Goal: Task Accomplishment & Management: Use online tool/utility

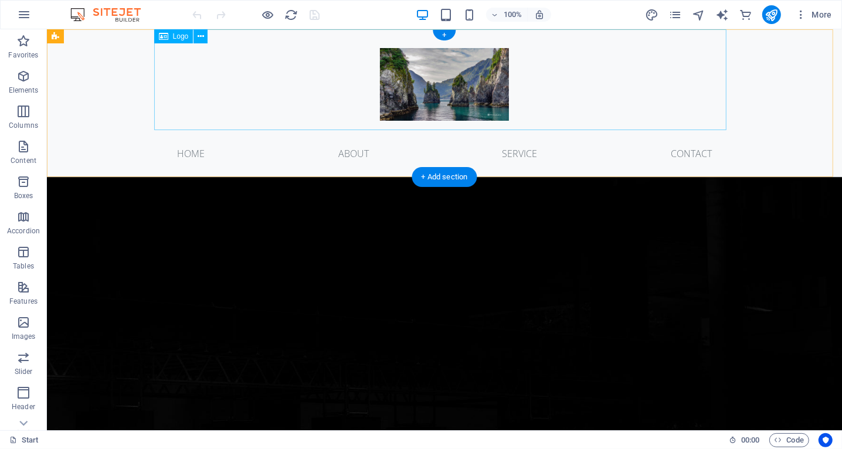
click at [463, 84] on div at bounding box center [444, 79] width 572 height 101
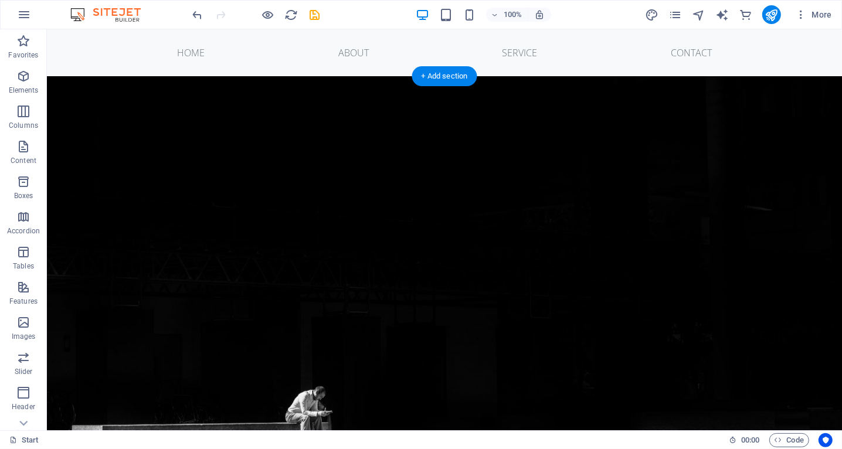
scroll to position [46, 0]
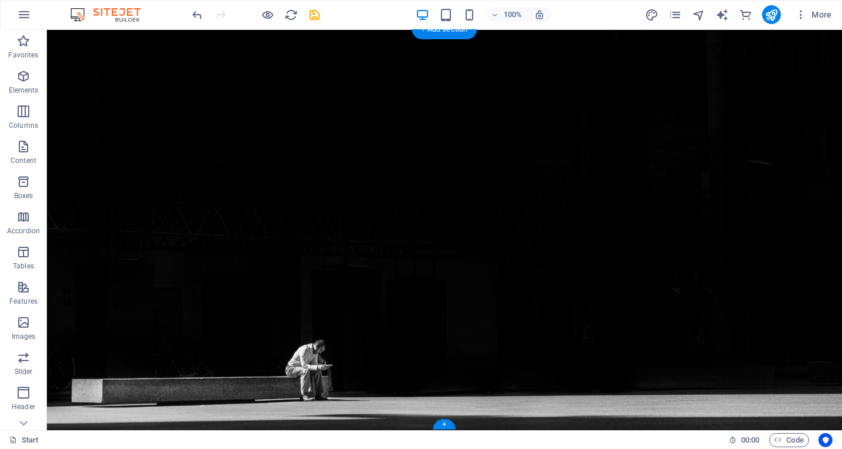
click at [519, 183] on figure at bounding box center [443, 229] width 795 height 401
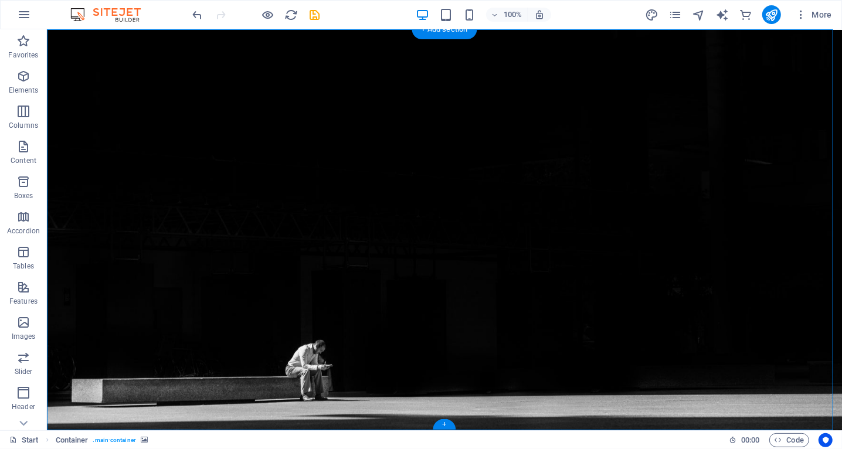
click at [519, 183] on figure at bounding box center [443, 229] width 795 height 401
select select "vh"
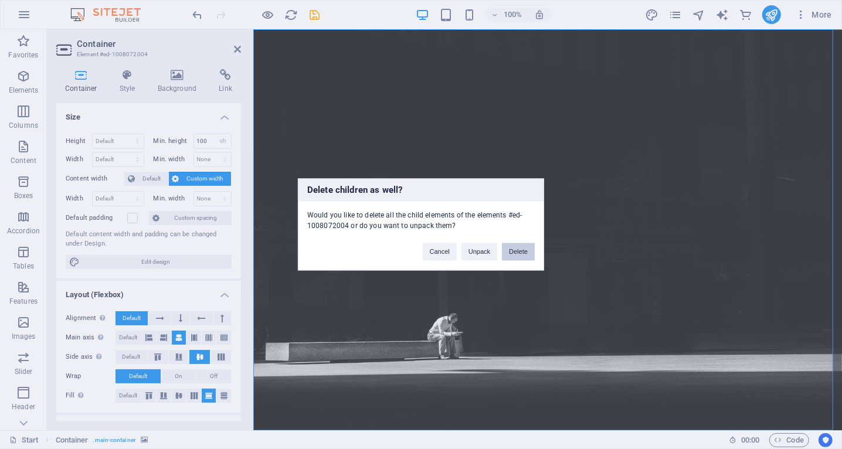
click at [516, 251] on button "Delete" at bounding box center [518, 252] width 33 height 18
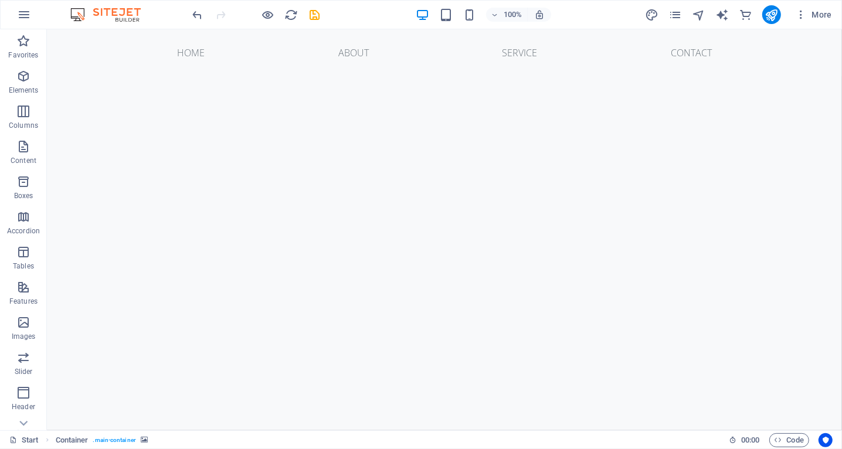
scroll to position [0, 0]
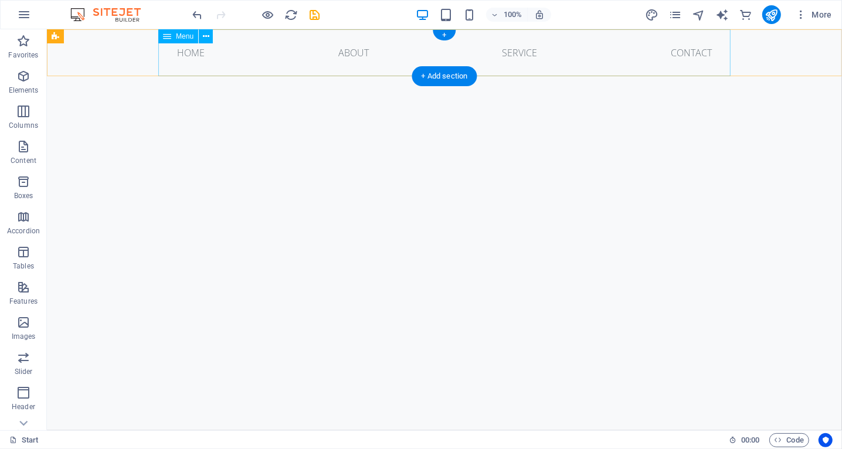
click at [315, 49] on nav "Home About Service Contact" at bounding box center [444, 52] width 572 height 47
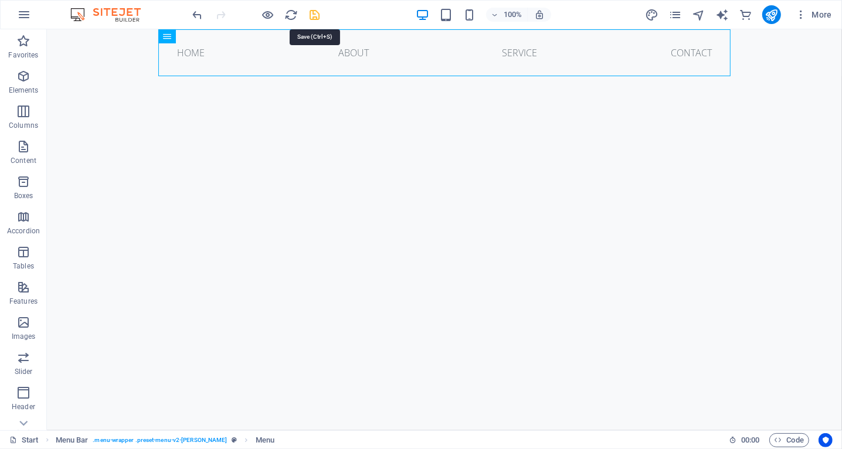
click at [312, 16] on icon "save" at bounding box center [314, 14] width 13 height 13
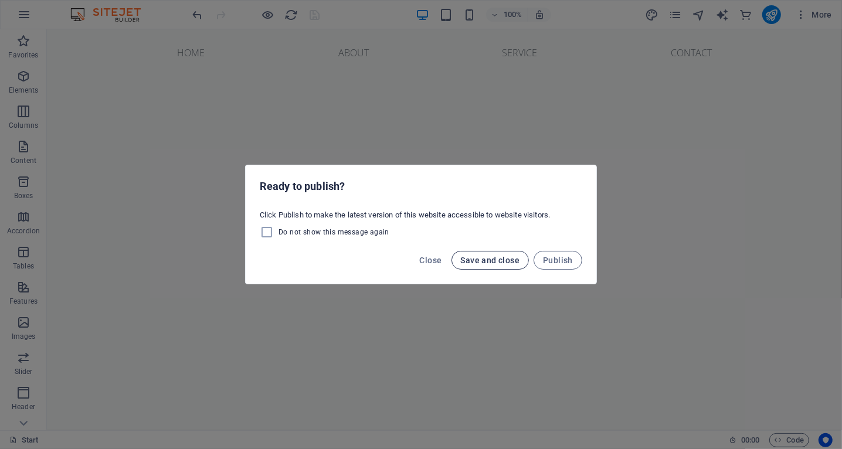
click at [504, 258] on span "Save and close" at bounding box center [490, 260] width 59 height 9
